Goal: Task Accomplishment & Management: Manage account settings

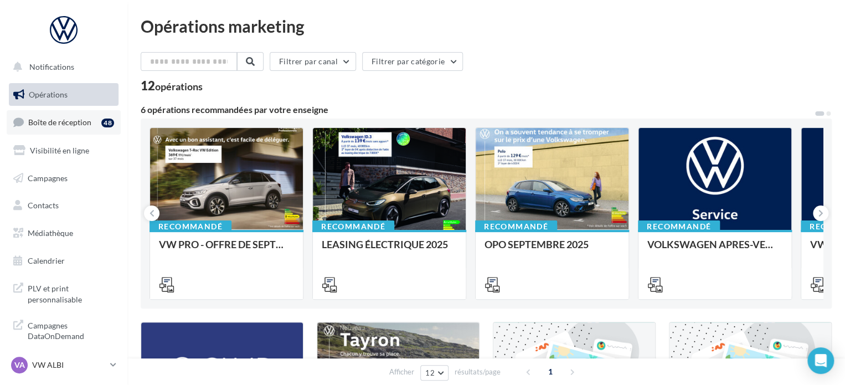
click at [78, 119] on span "Boîte de réception" at bounding box center [59, 121] width 63 height 9
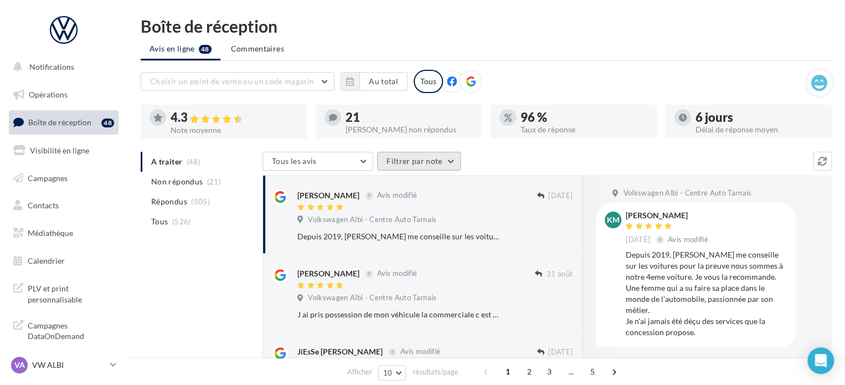
drag, startPoint x: 408, startPoint y: 163, endPoint x: 460, endPoint y: 150, distance: 53.7
click at [408, 163] on button "Filtrer par note" at bounding box center [419, 161] width 84 height 19
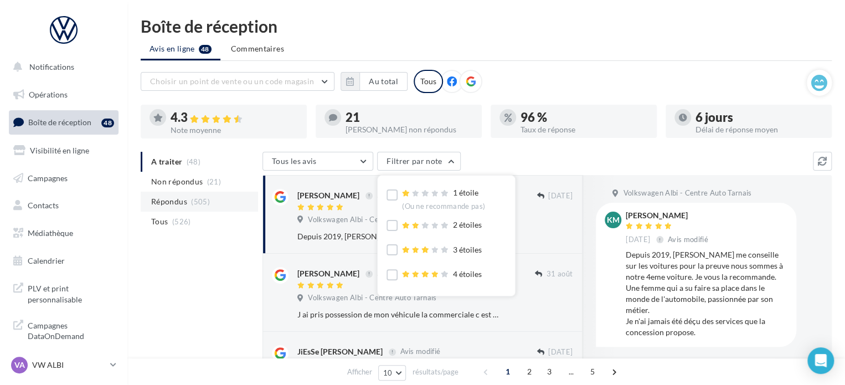
click at [200, 203] on span "(505)" at bounding box center [200, 201] width 19 height 9
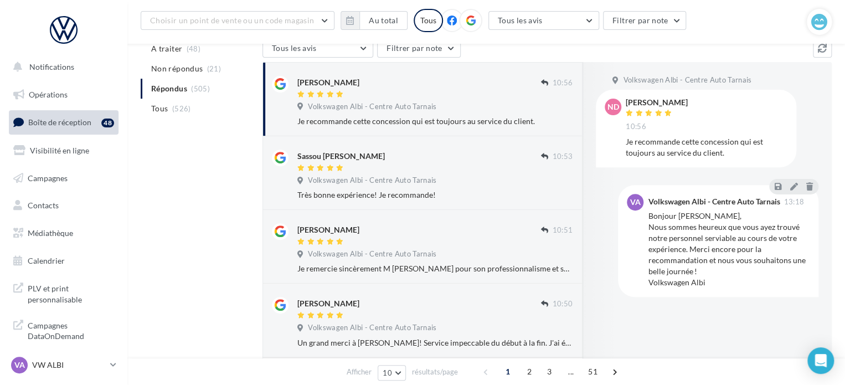
scroll to position [125, 0]
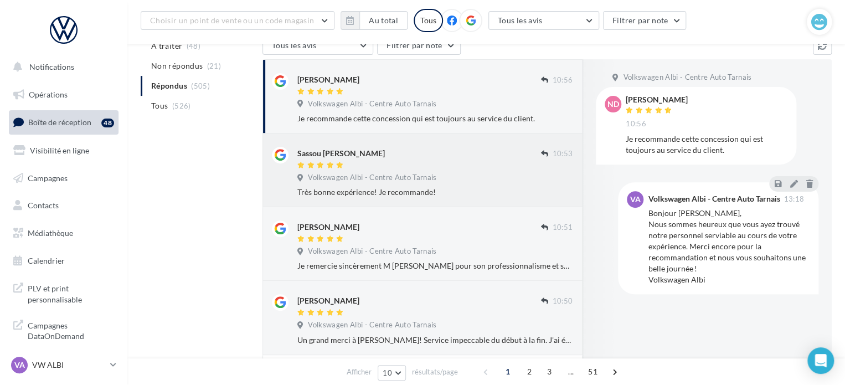
click at [363, 149] on div "Sassou [PERSON_NAME]" at bounding box center [419, 153] width 244 height 12
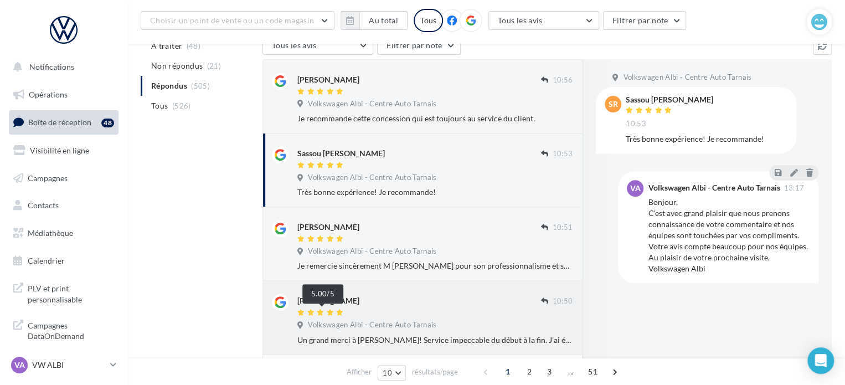
click at [338, 310] on icon at bounding box center [340, 312] width 8 height 7
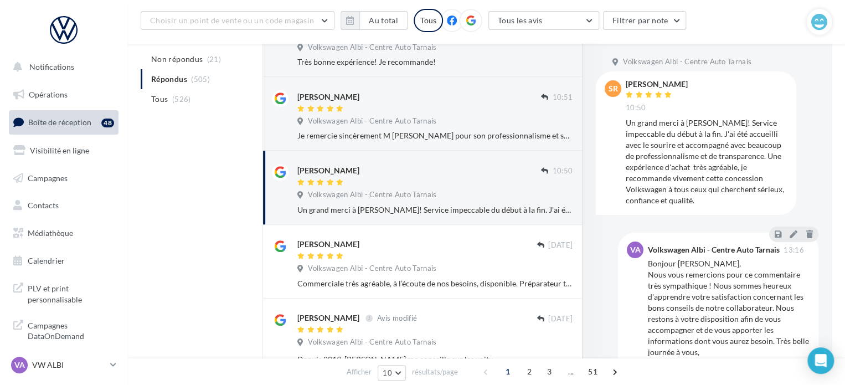
scroll to position [271, 0]
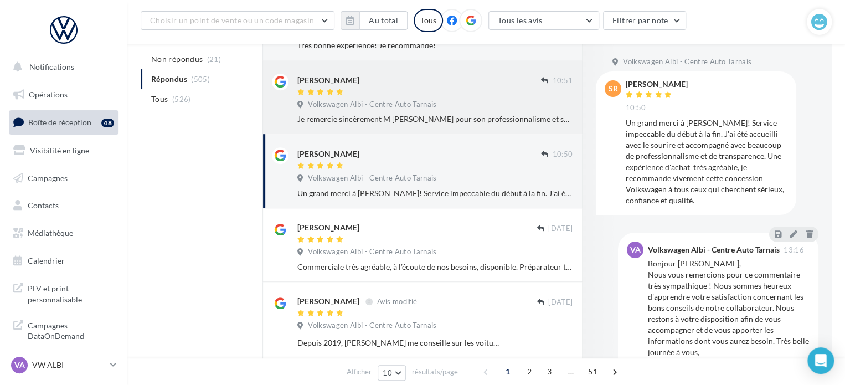
click at [483, 119] on div "Je remercie sincèrement M [PERSON_NAME] pour son professionnalisme et sa réacti…" at bounding box center [434, 119] width 275 height 11
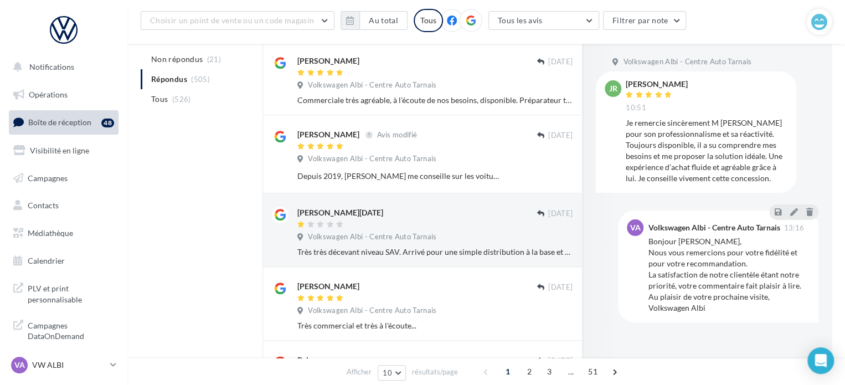
scroll to position [462, 0]
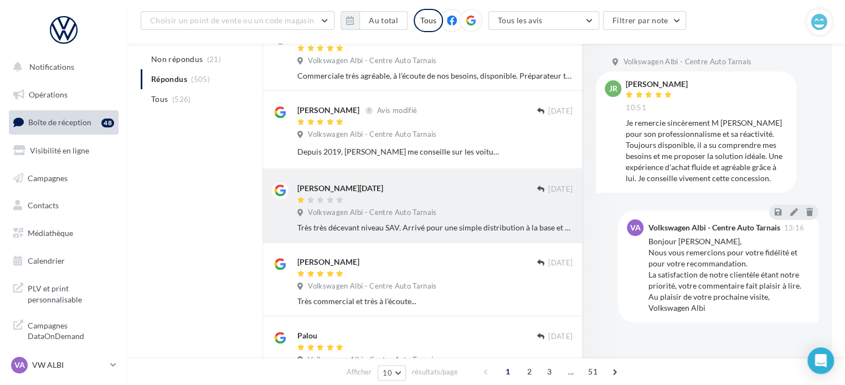
click at [366, 199] on div at bounding box center [416, 200] width 239 height 9
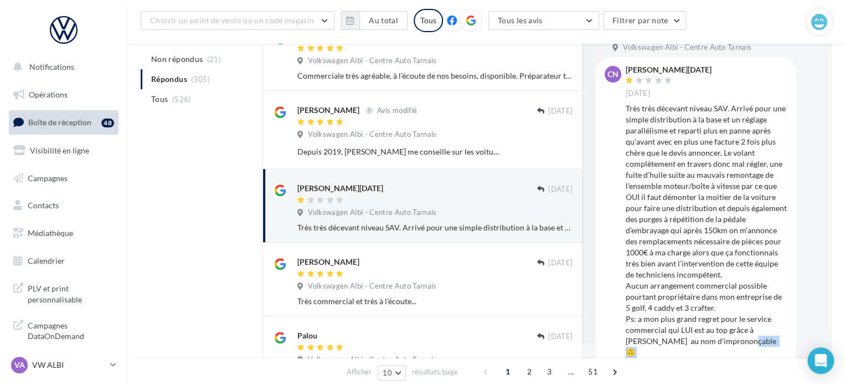
scroll to position [16, 0]
drag, startPoint x: 831, startPoint y: 100, endPoint x: 849, endPoint y: 109, distance: 20.3
click at [601, 165] on div "CN [PERSON_NAME][DATE] [DATE]" at bounding box center [696, 210] width 200 height 310
click at [73, 126] on span "Boîte de réception" at bounding box center [59, 121] width 63 height 9
